Goal: Find specific page/section: Find specific page/section

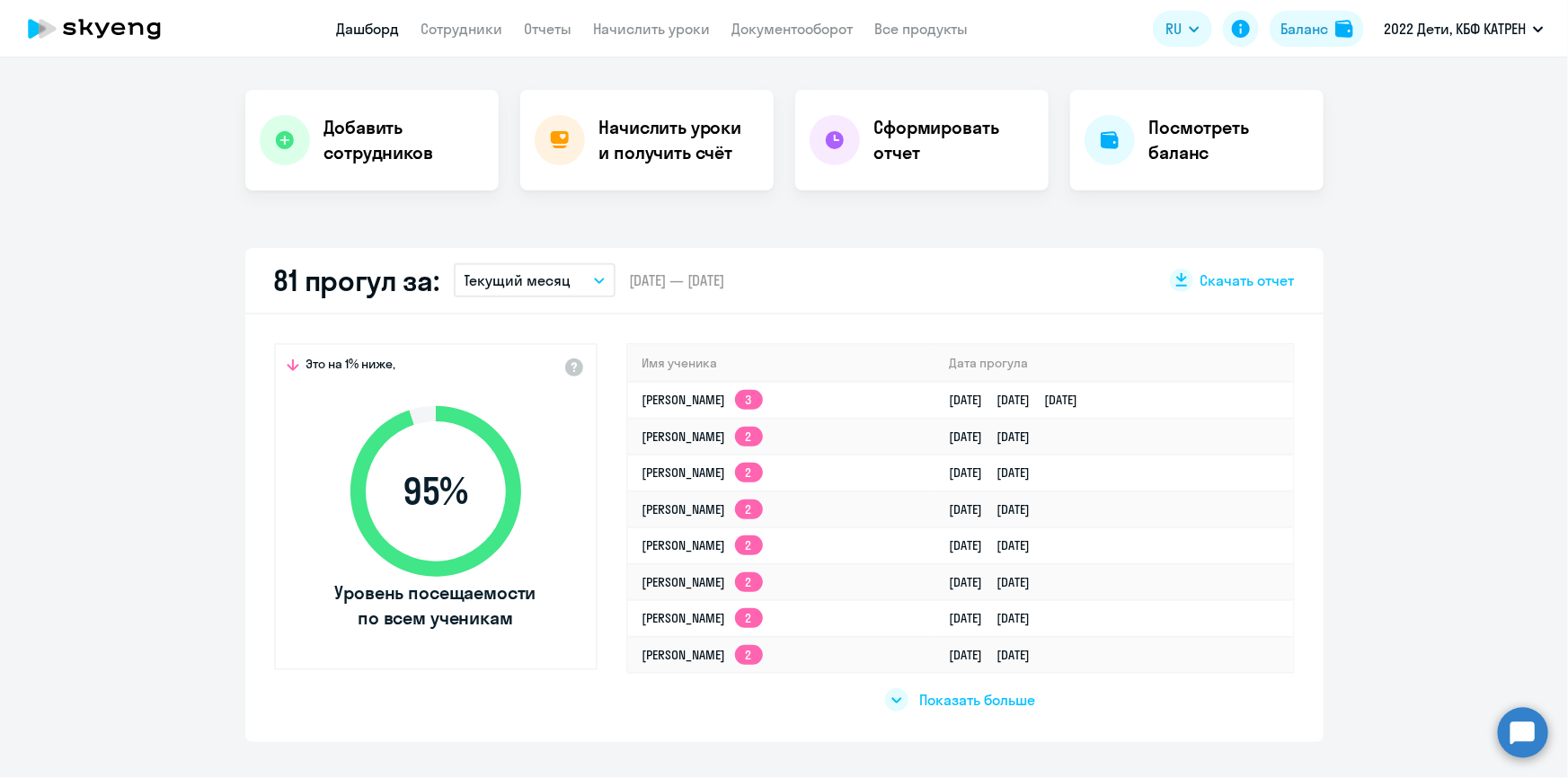
scroll to position [163, 0]
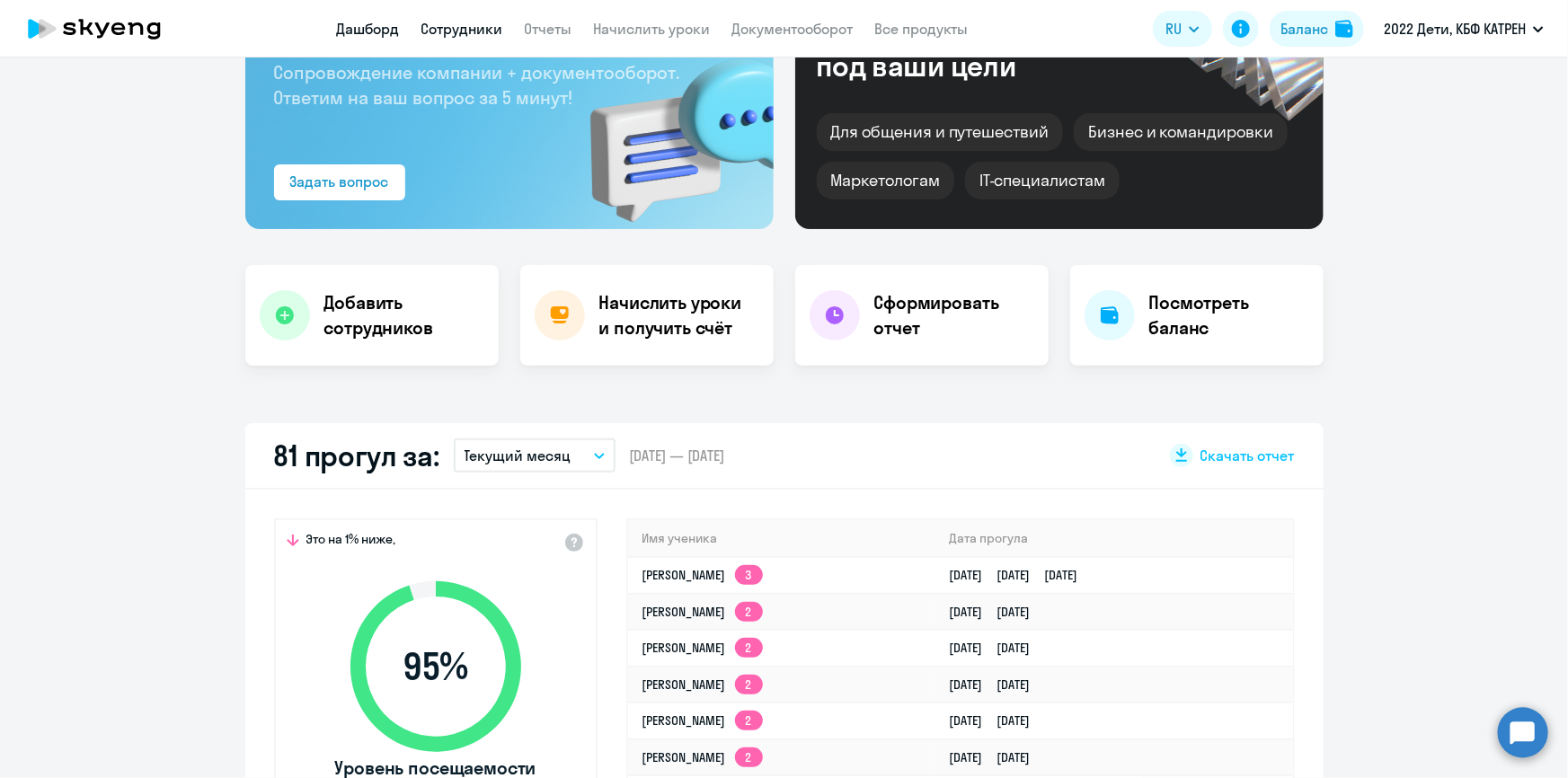
click at [445, 23] on link "Сотрудники" at bounding box center [463, 29] width 82 height 18
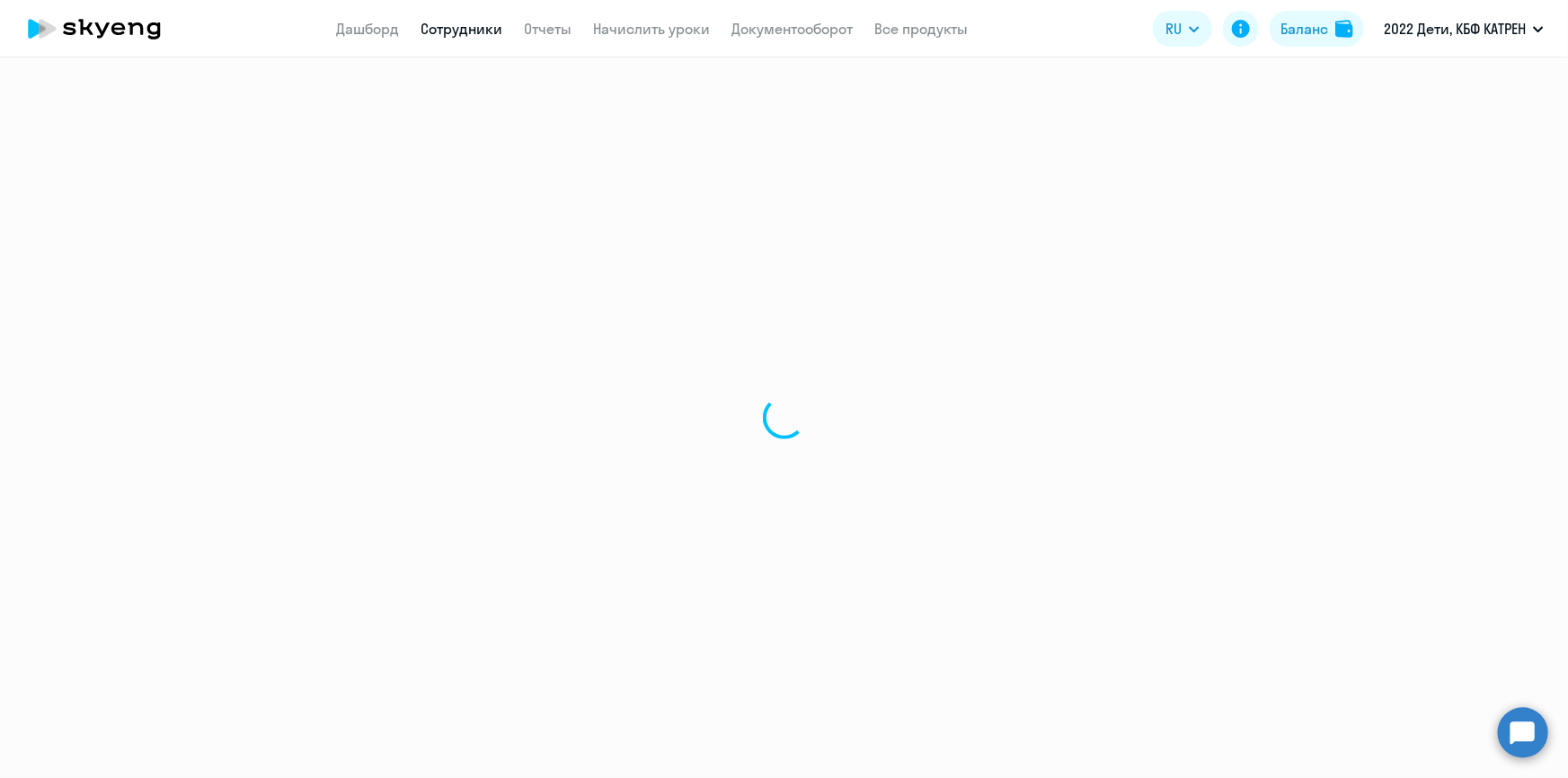
select select "30"
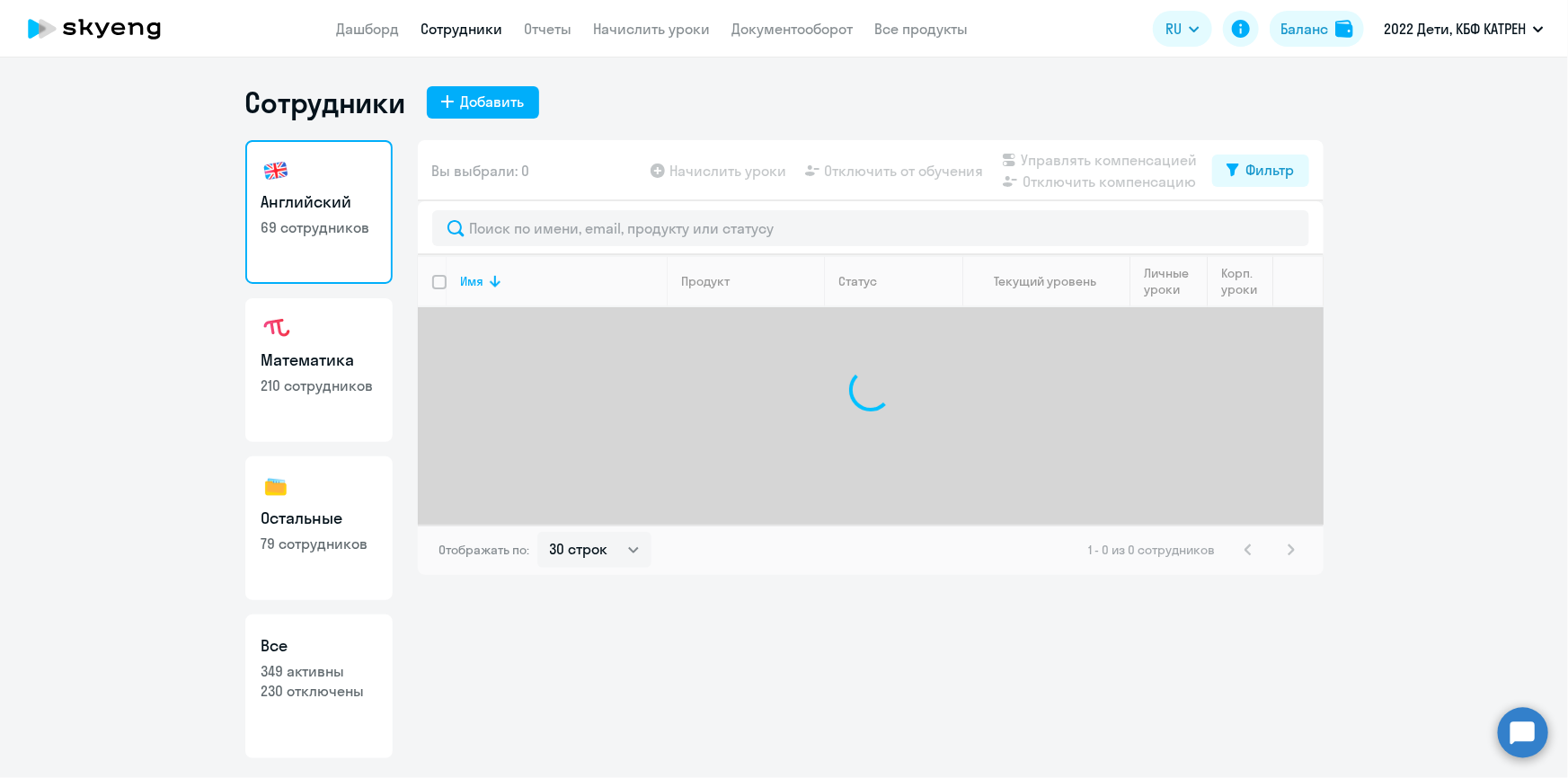
drag, startPoint x: 317, startPoint y: 661, endPoint x: 375, endPoint y: 602, distance: 82.7
click at [318, 661] on p "349 активны" at bounding box center [319, 670] width 115 height 20
select select "30"
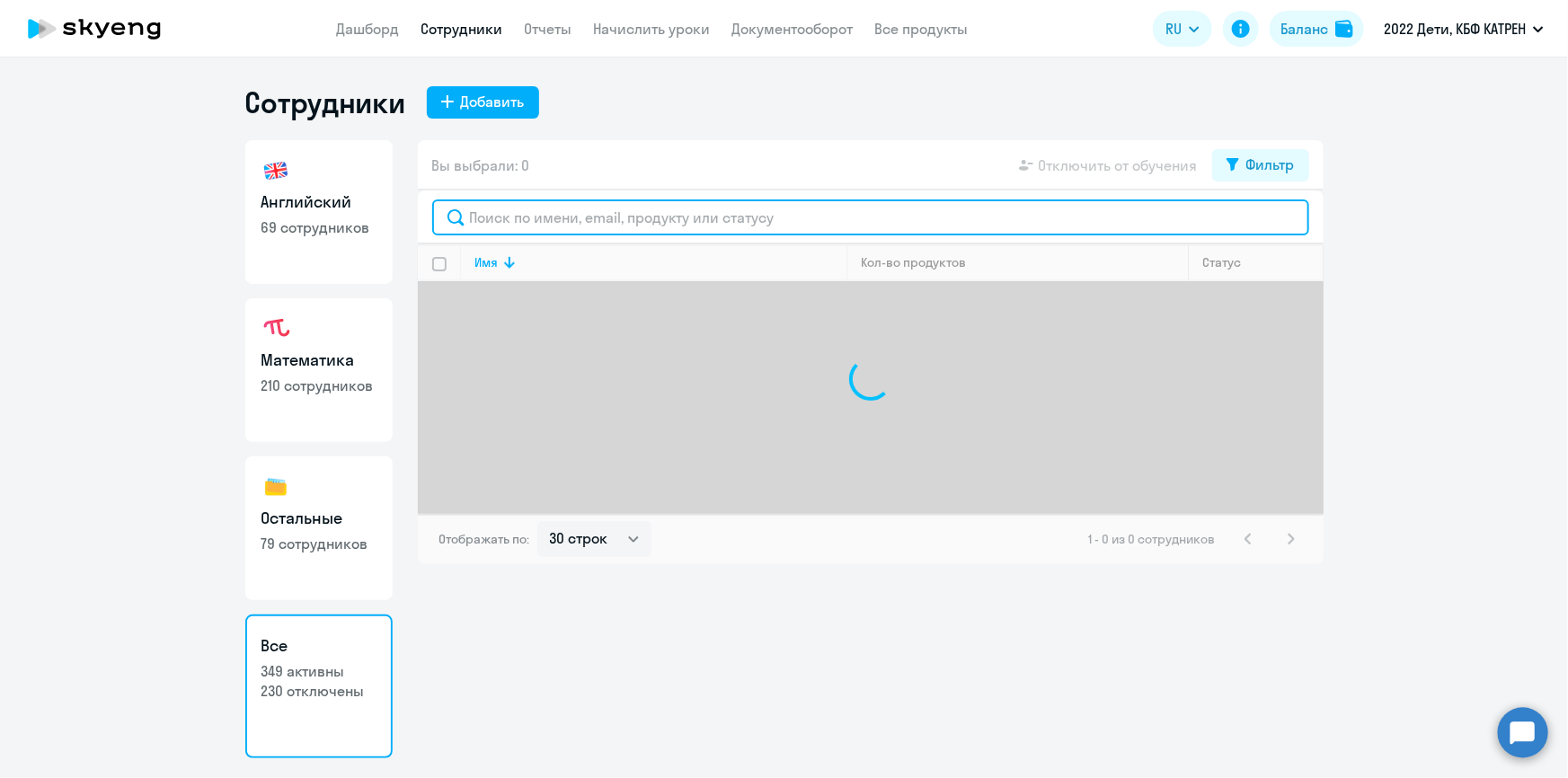
click at [604, 216] on input "text" at bounding box center [871, 217] width 877 height 36
click at [588, 225] on input "федо" at bounding box center [871, 217] width 877 height 36
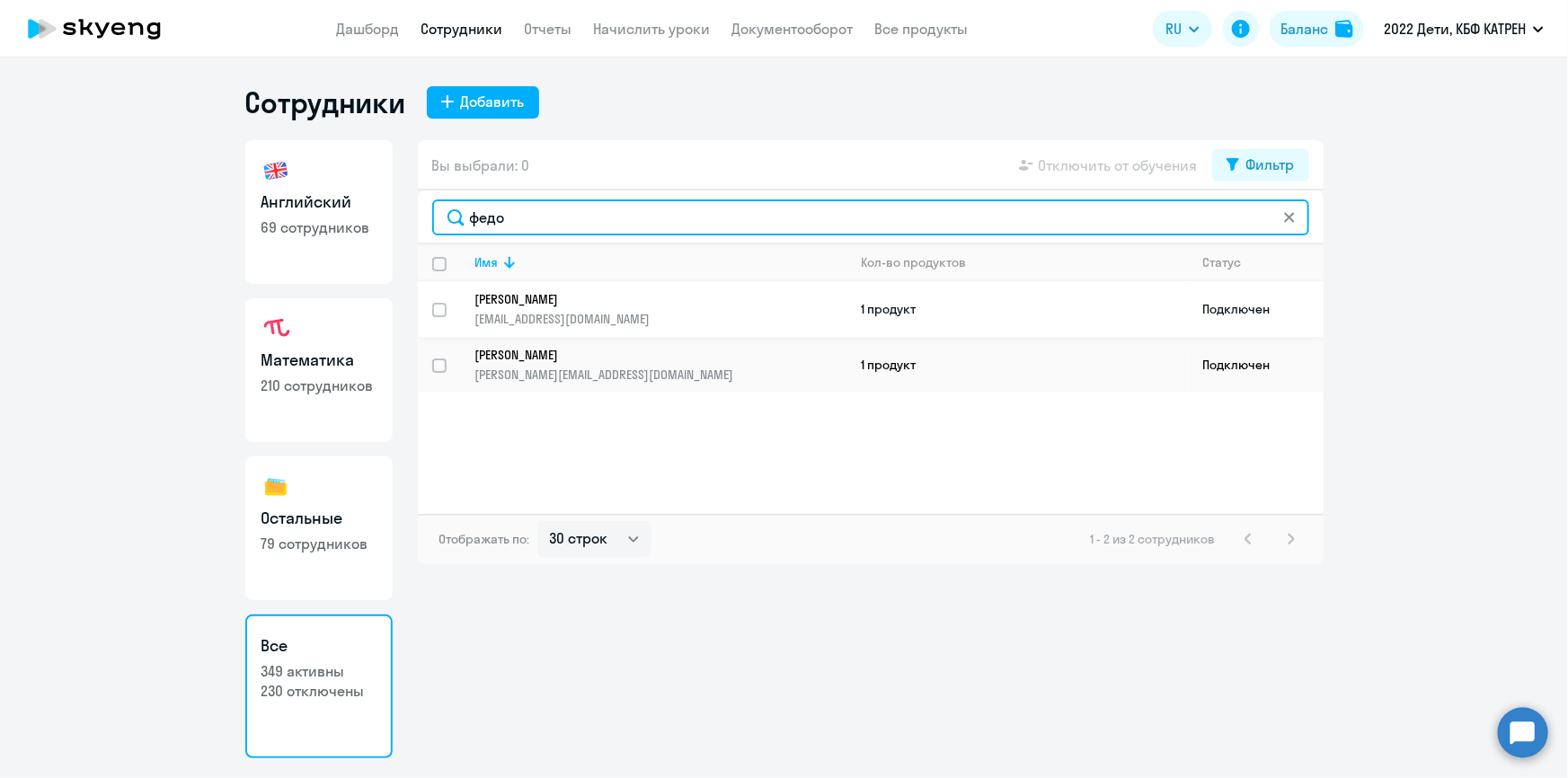
type input "федо"
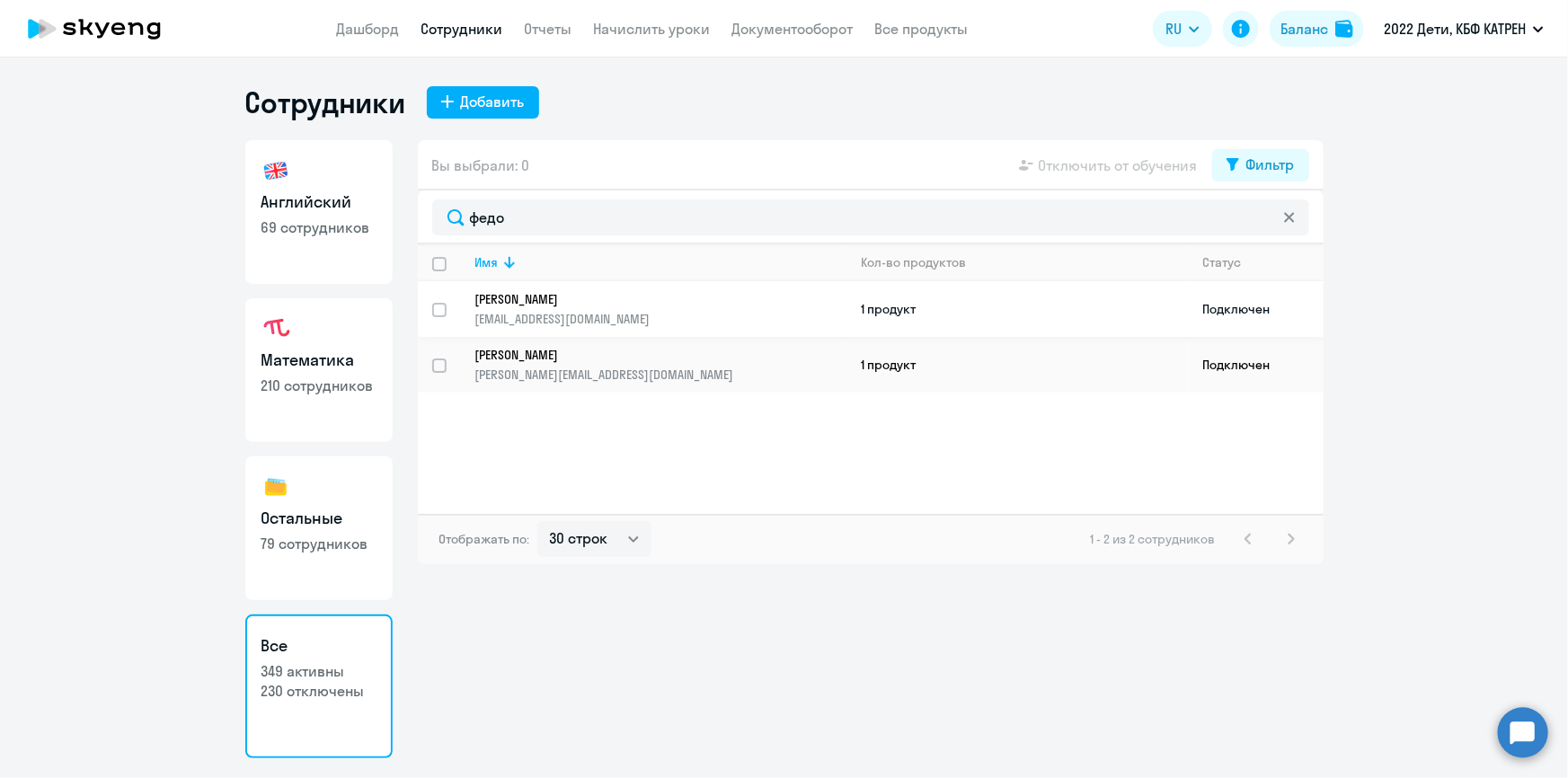
click at [579, 298] on p "[PERSON_NAME]" at bounding box center [649, 298] width 347 height 16
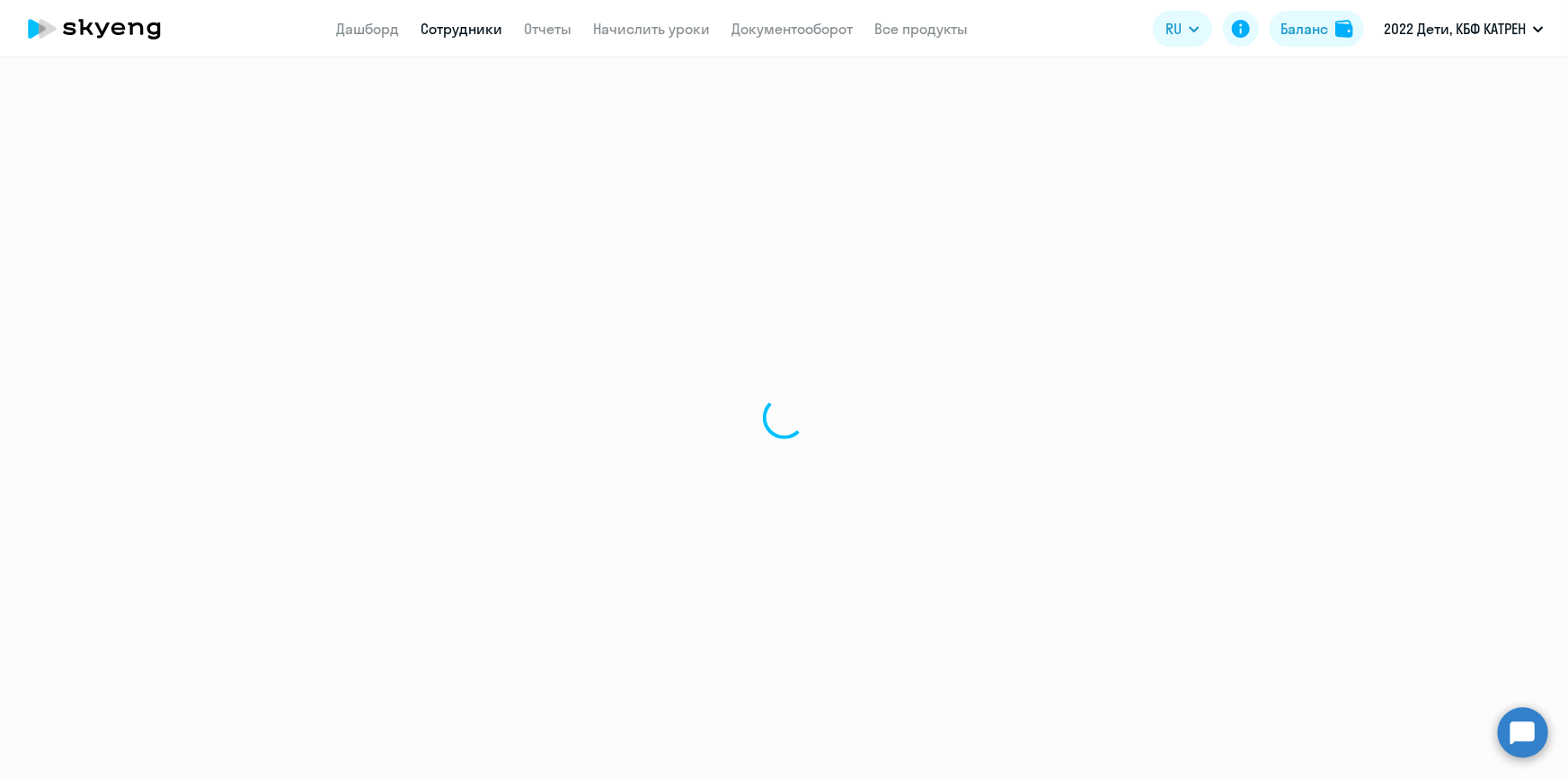
select select "english"
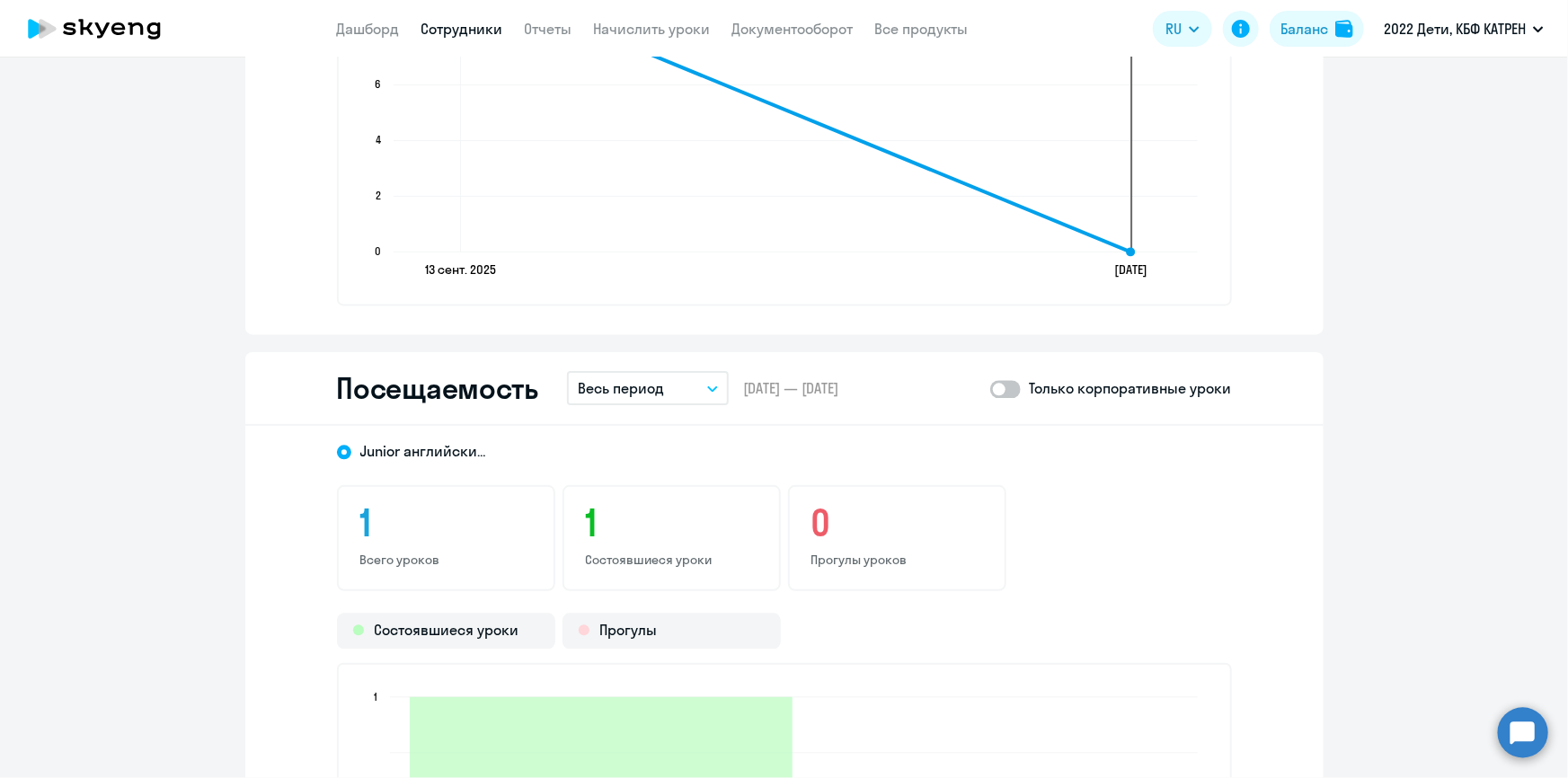
scroll to position [1797, 0]
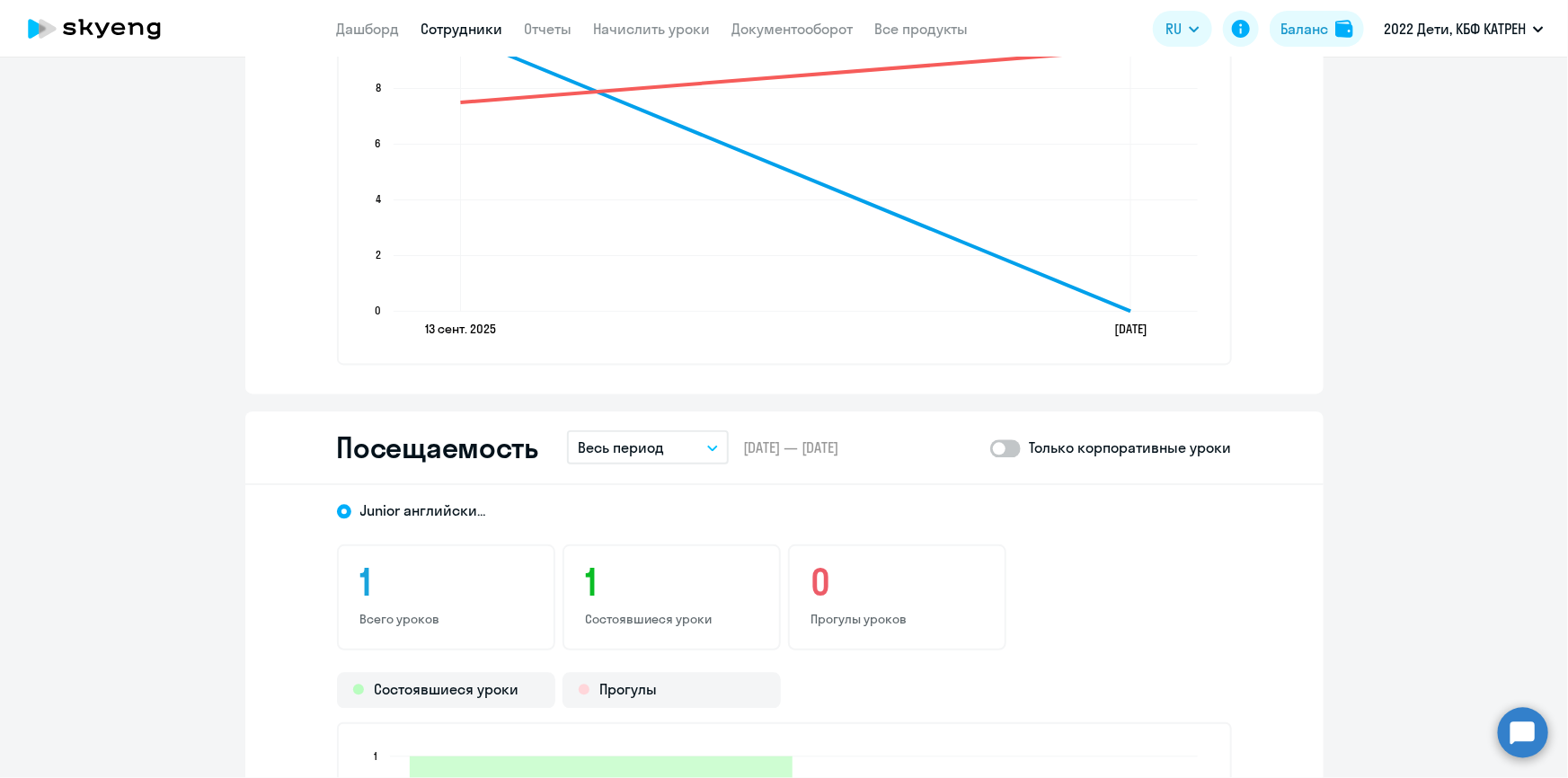
click at [1518, 735] on circle at bounding box center [1523, 732] width 51 height 51
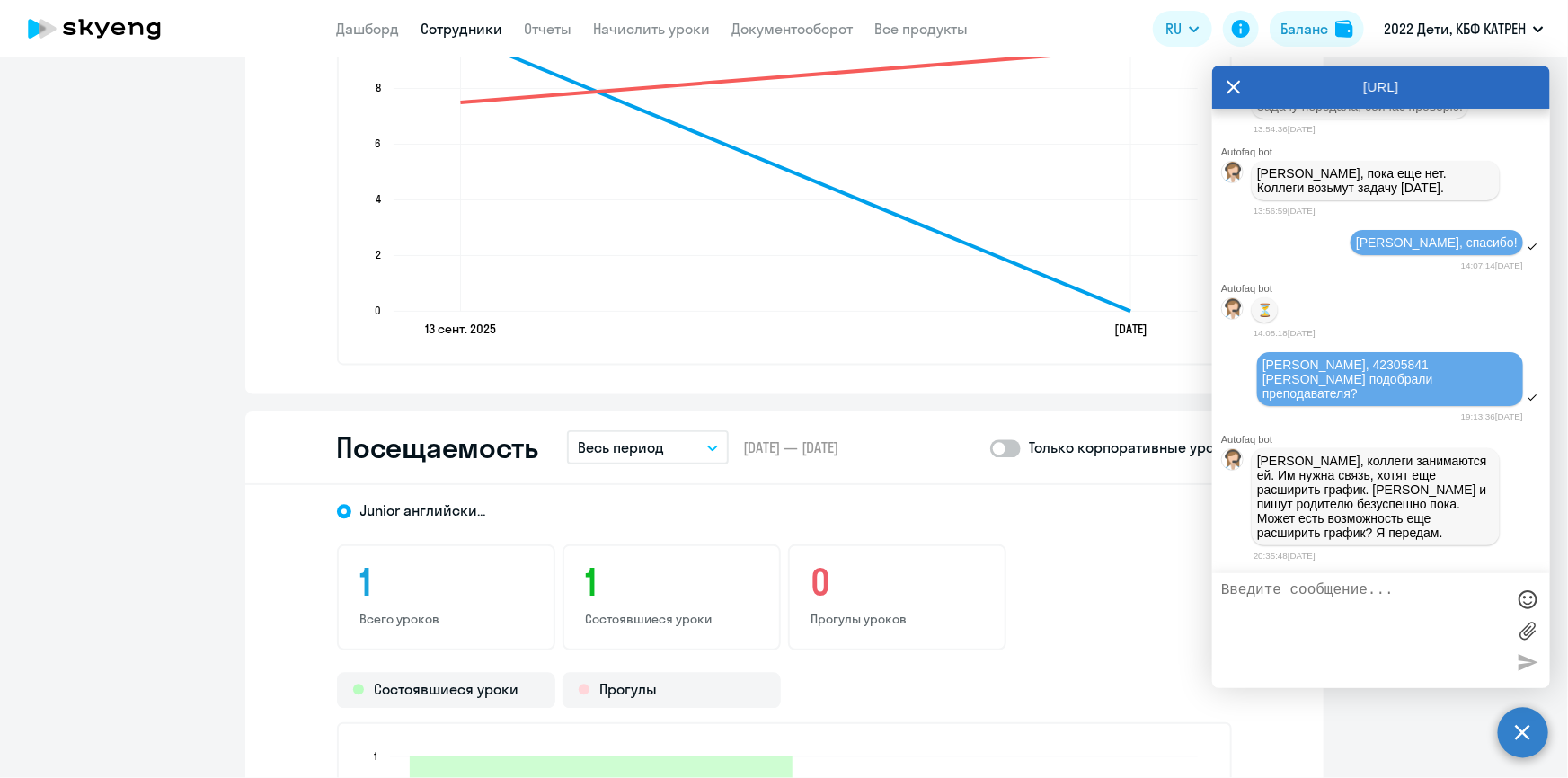
scroll to position [57571, 0]
drag, startPoint x: 1261, startPoint y: 461, endPoint x: 1385, endPoint y: 523, distance: 138.6
click at [1385, 523] on p "[PERSON_NAME], коллеги занимаются ей. Им нужна связь, хотят еще расширить графи…" at bounding box center [1375, 497] width 237 height 86
click at [1337, 503] on p "[PERSON_NAME], коллеги занимаются ей. Им нужна связь, хотят еще расширить графи…" at bounding box center [1375, 497] width 237 height 86
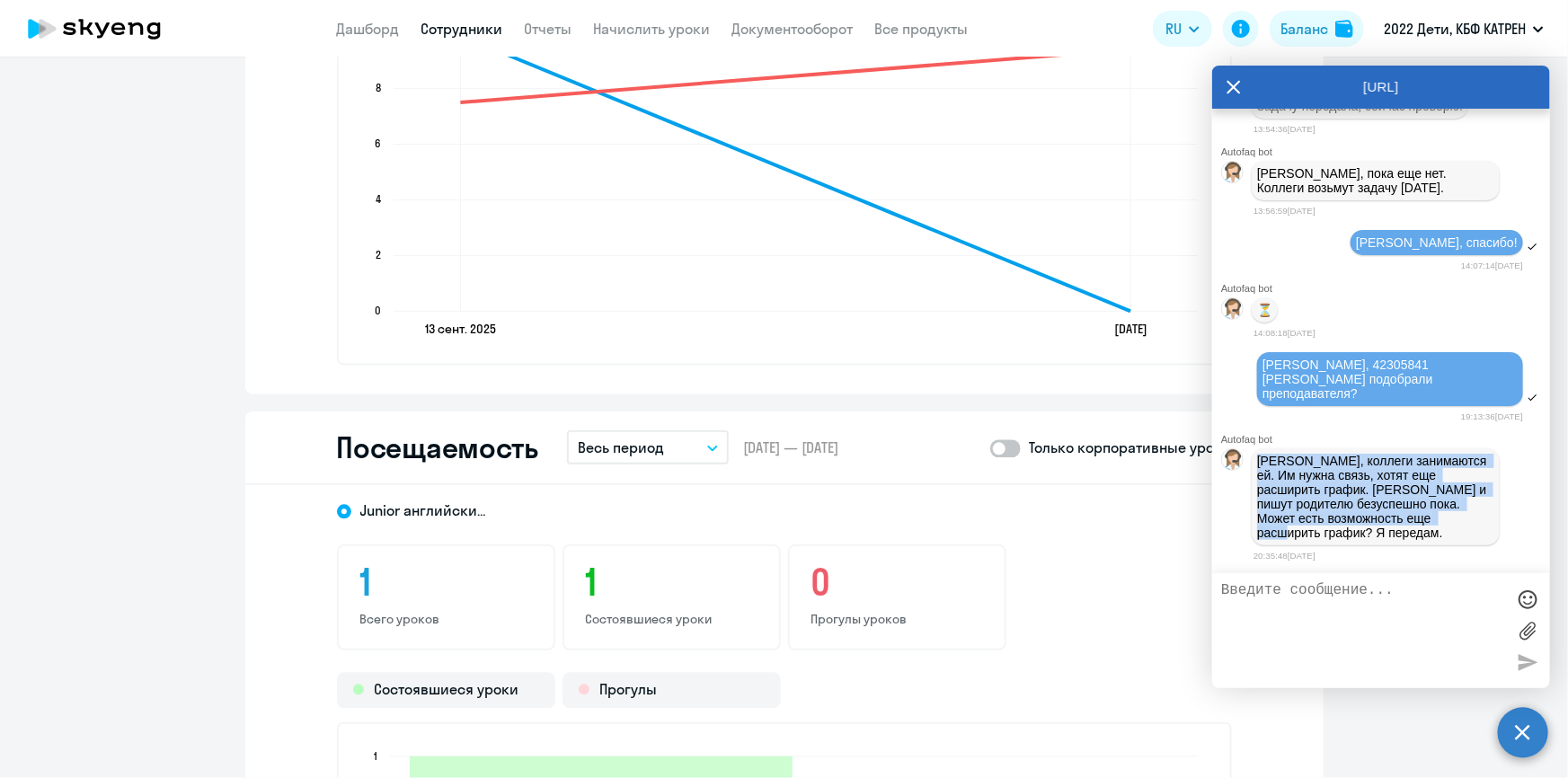
drag, startPoint x: 1257, startPoint y: 458, endPoint x: 1480, endPoint y: 522, distance: 232.0
click at [1480, 522] on p "[PERSON_NAME], коллеги занимаются ей. Им нужна связь, хотят еще расширить графи…" at bounding box center [1375, 497] width 237 height 86
copy p "[PERSON_NAME], коллеги занимаются ей. Им нужна связь, хотят еще расширить графи…"
